Goal: Information Seeking & Learning: Find specific page/section

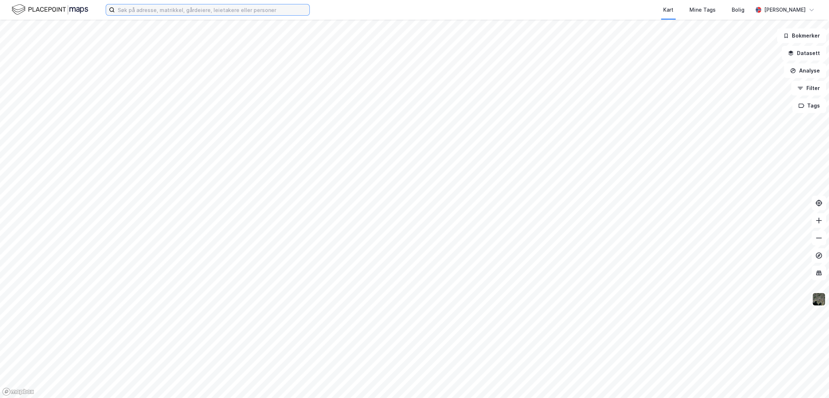
click at [183, 13] on input at bounding box center [212, 9] width 195 height 11
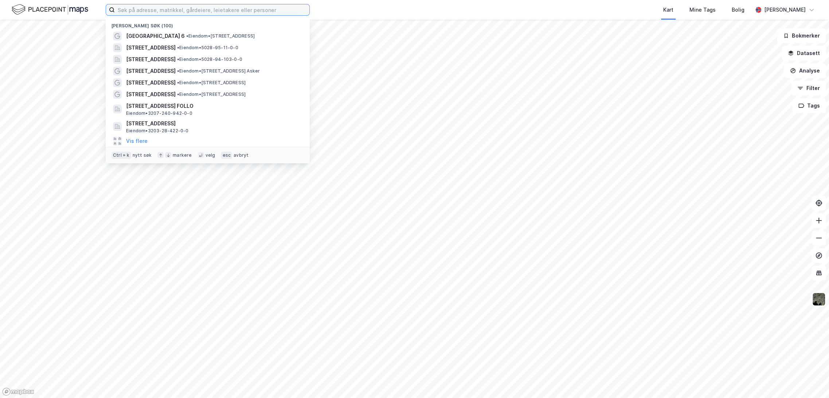
paste input "[STREET_ADDRESS]"
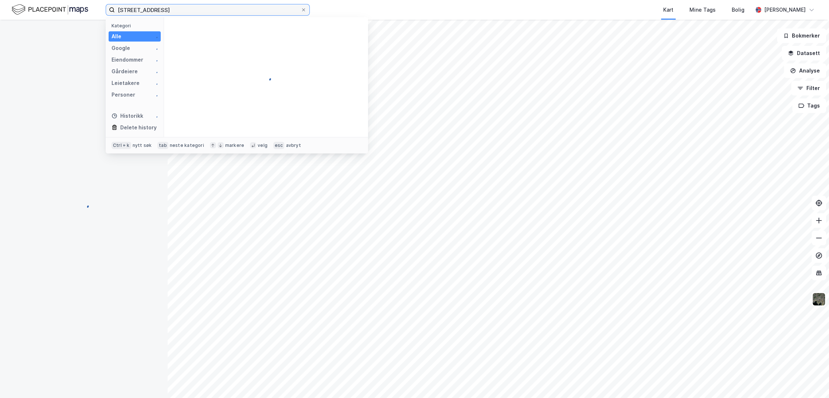
type input "[STREET_ADDRESS]"
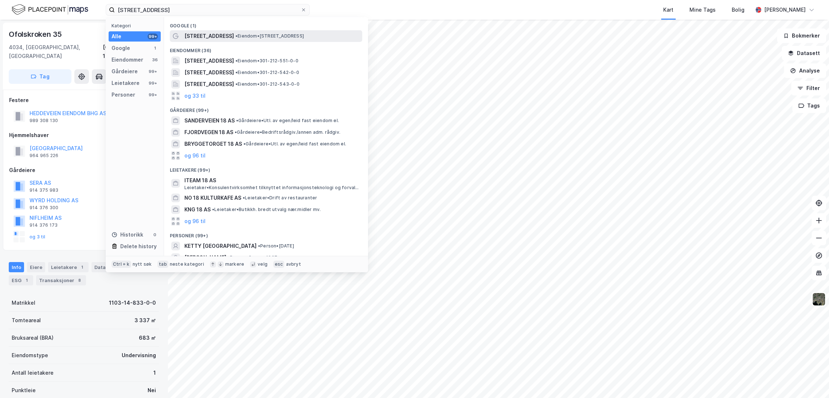
click at [210, 37] on span "[STREET_ADDRESS]" at bounding box center [209, 36] width 50 height 9
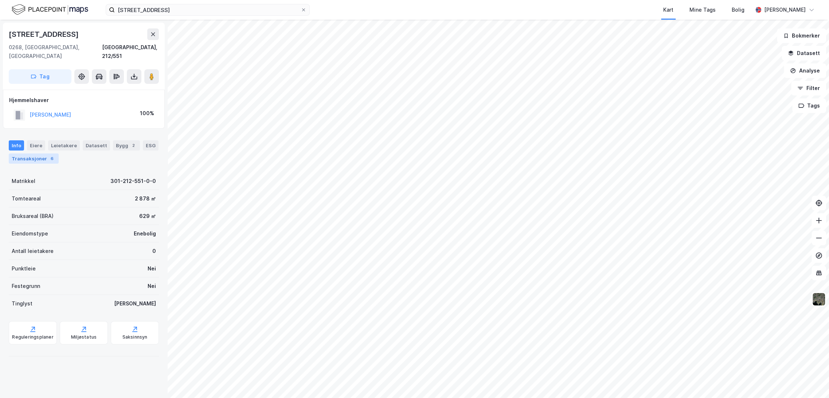
click at [28, 153] on div "Transaksjoner 6" at bounding box center [34, 158] width 50 height 10
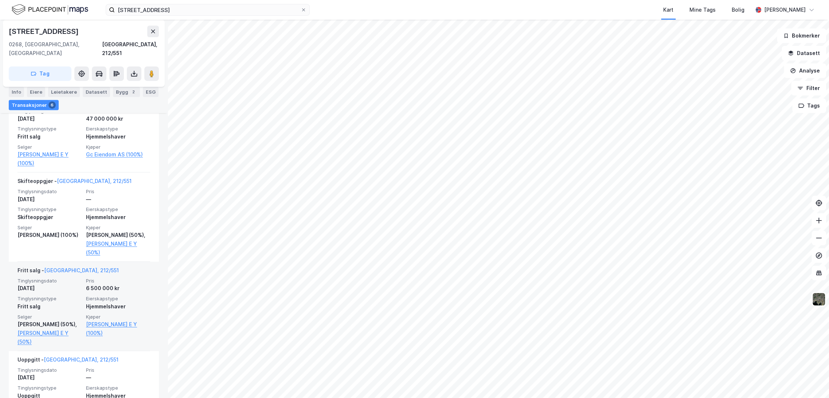
scroll to position [376, 0]
